Goal: Navigation & Orientation: Find specific page/section

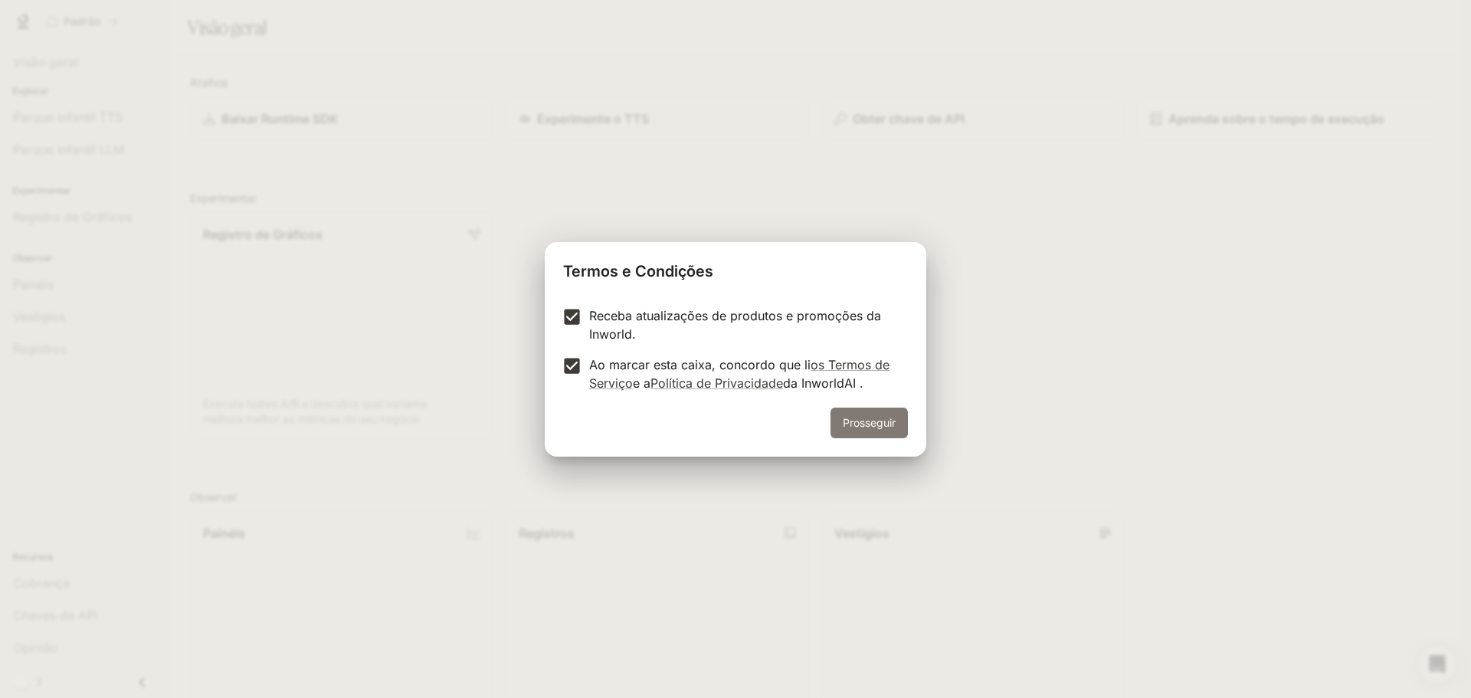
click at [853, 423] on font "Prosseguir" at bounding box center [869, 422] width 53 height 13
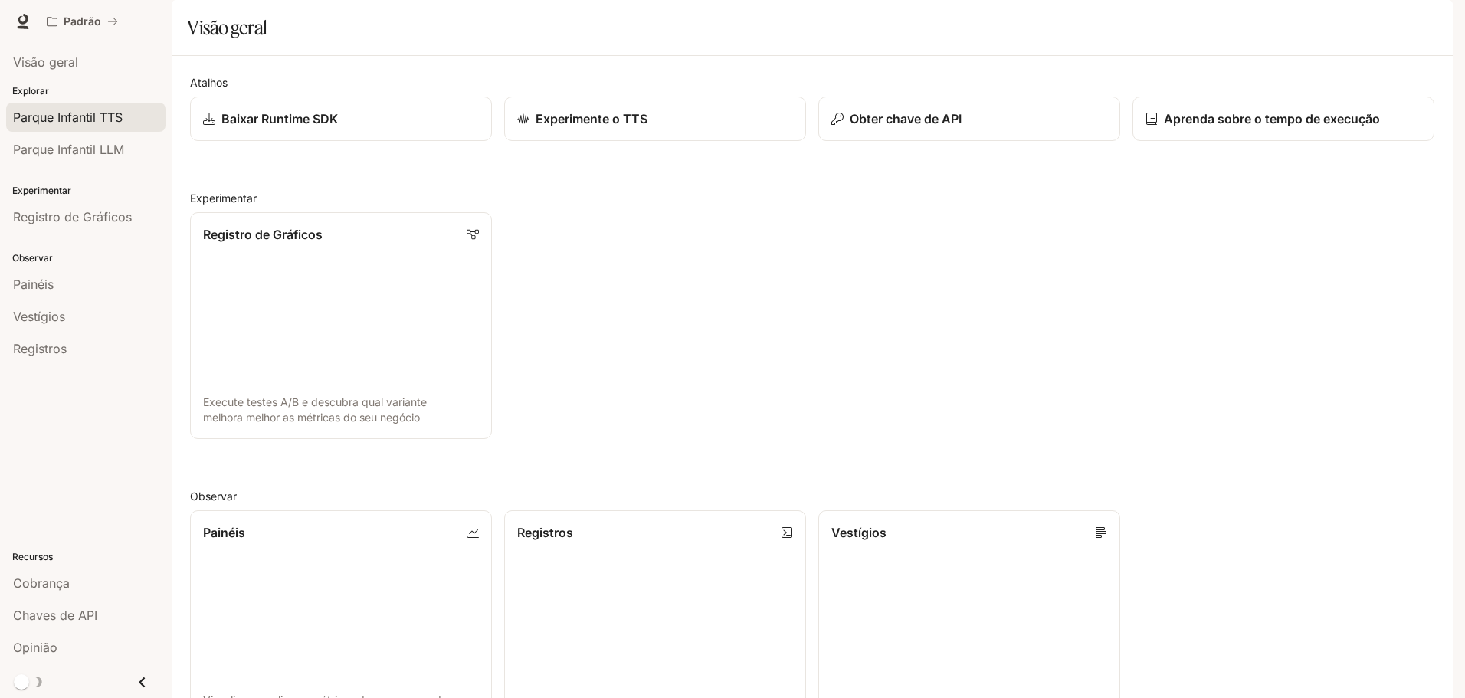
click at [56, 106] on link "Parque Infantil TTS" at bounding box center [85, 117] width 159 height 29
drag, startPoint x: 1177, startPoint y: 85, endPoint x: 1177, endPoint y: 93, distance: 7.7
click at [1177, 43] on div "Visão geral" at bounding box center [812, 27] width 1250 height 31
click at [348, 509] on link "Painéis Visualize e analise as métricas do seu espaço de trabalho" at bounding box center [340, 623] width 305 height 228
